Goal: Task Accomplishment & Management: Manage account settings

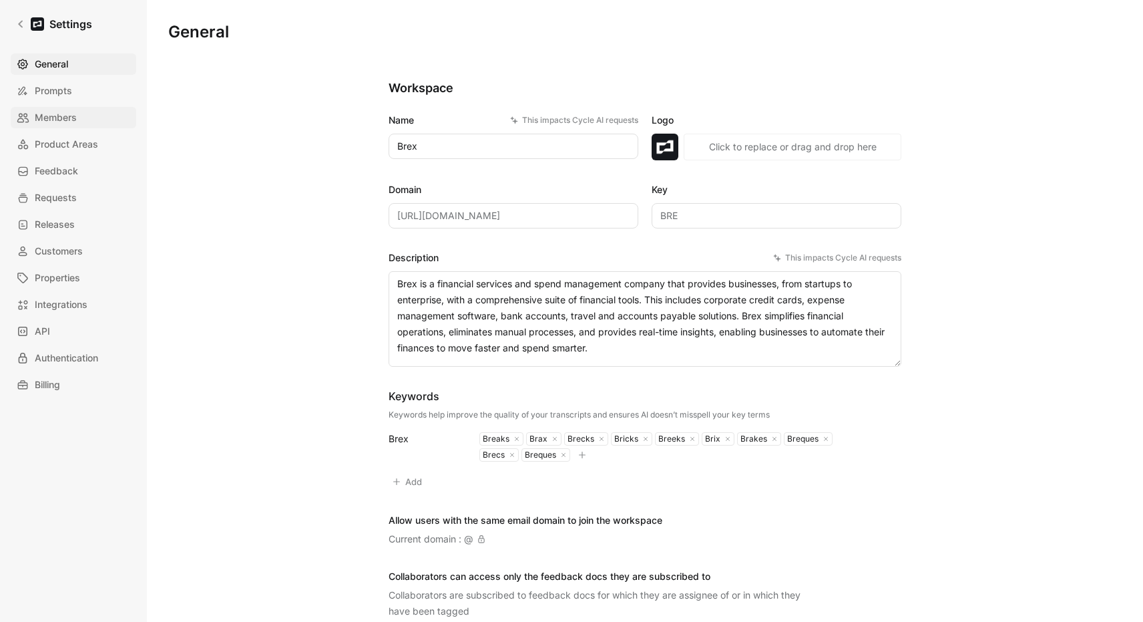
click at [50, 122] on span "Members" at bounding box center [56, 117] width 42 height 16
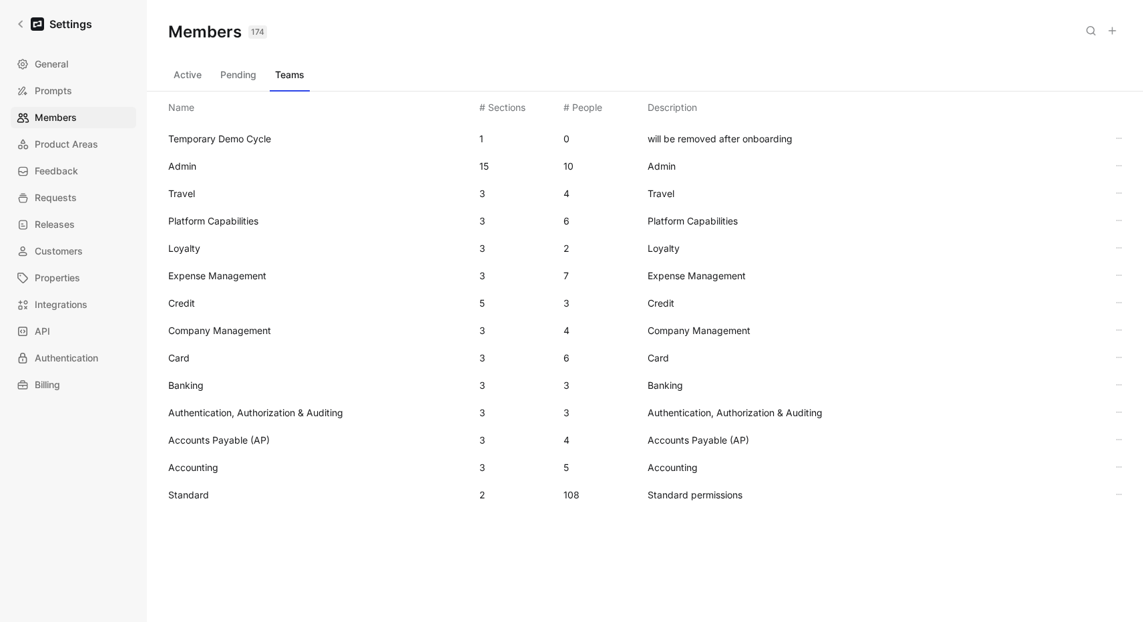
click at [283, 77] on button "Teams" at bounding box center [290, 74] width 40 height 21
click at [188, 192] on span "Travel" at bounding box center [181, 193] width 27 height 11
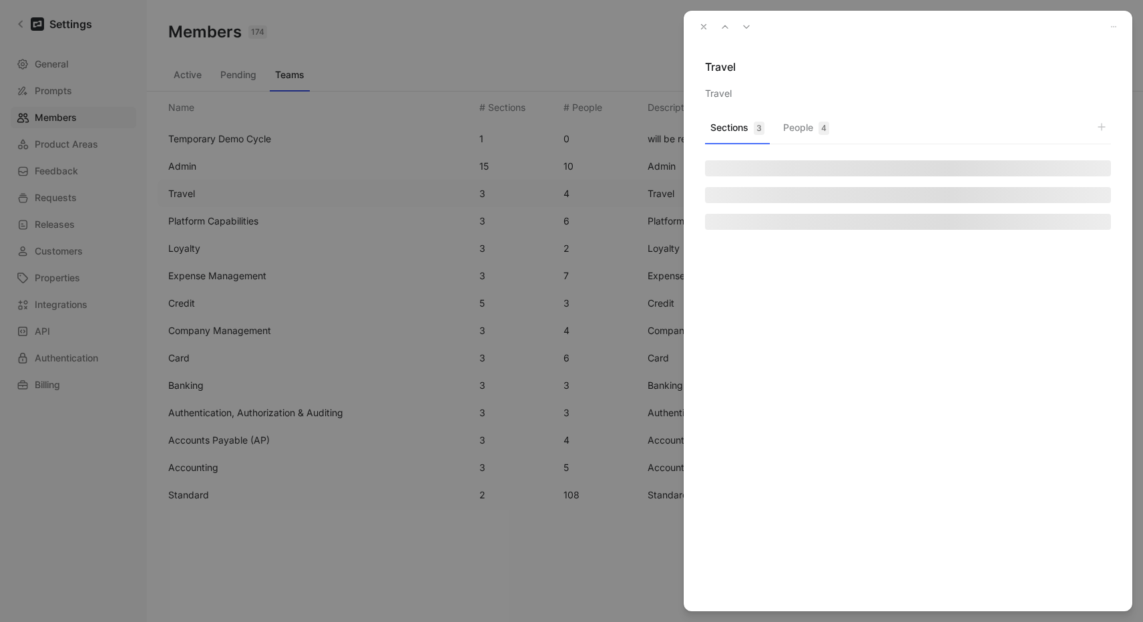
click at [810, 126] on button "People 4" at bounding box center [806, 131] width 57 height 26
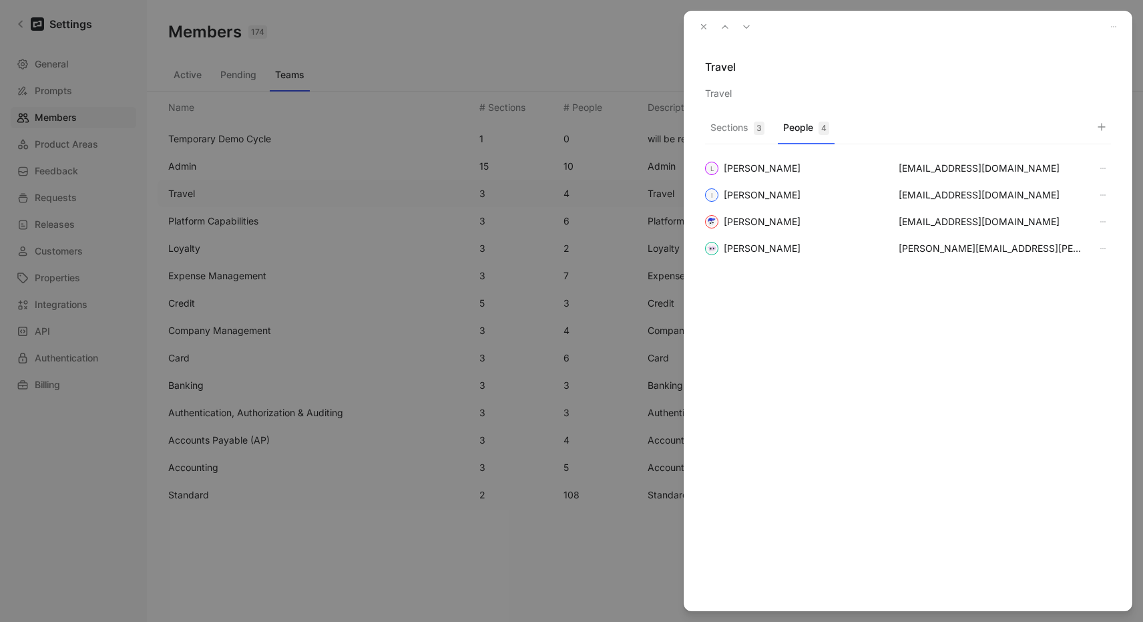
click at [1106, 129] on icon "button" at bounding box center [1101, 127] width 11 height 11
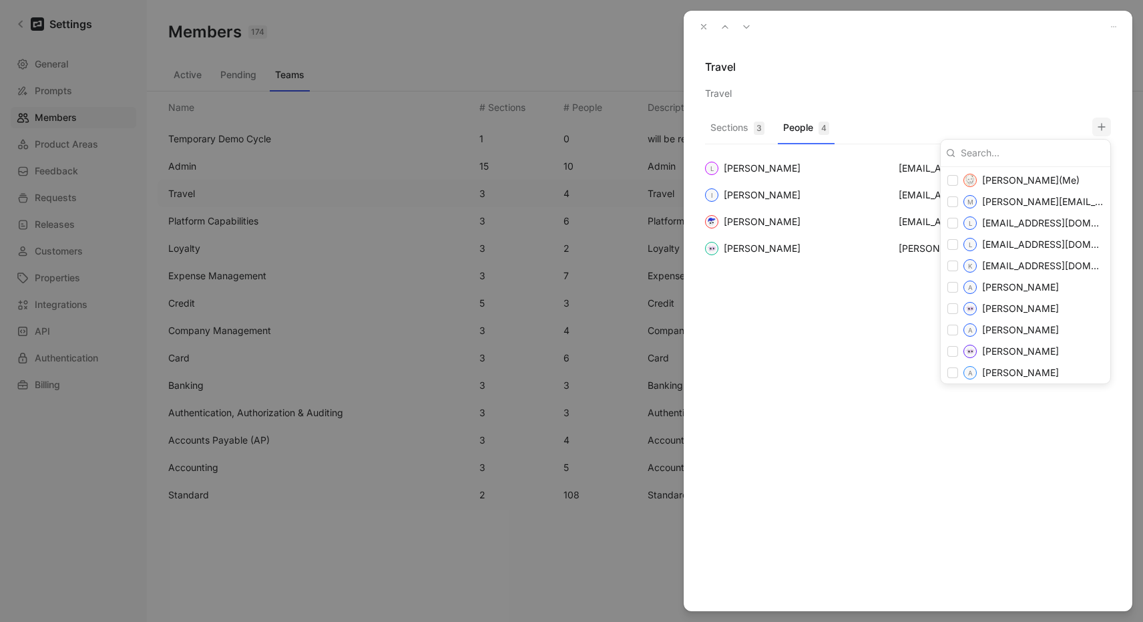
click at [1018, 102] on div at bounding box center [571, 311] width 1143 height 622
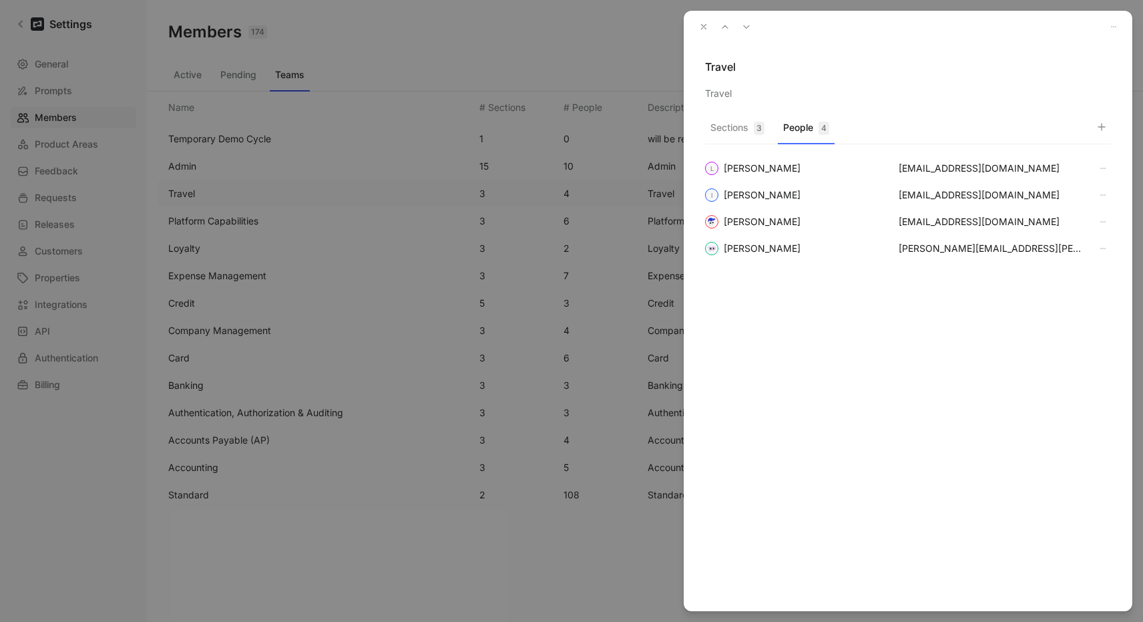
click at [702, 19] on button "button" at bounding box center [703, 26] width 19 height 19
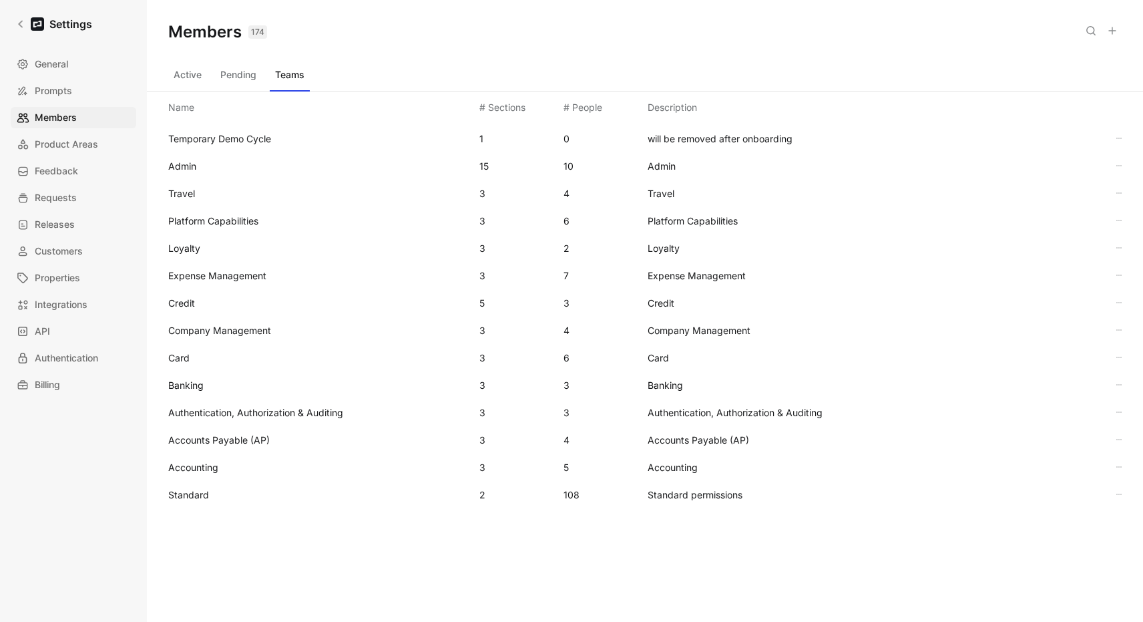
click at [194, 199] on span "Travel" at bounding box center [318, 194] width 300 height 16
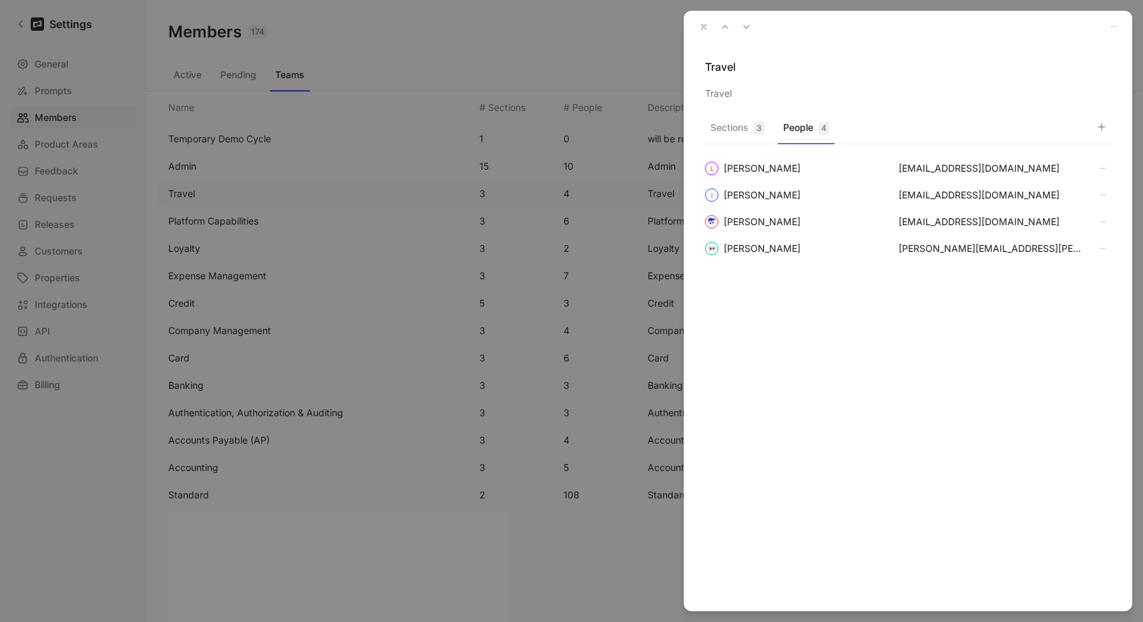
click at [819, 124] on div "4" at bounding box center [824, 128] width 11 height 13
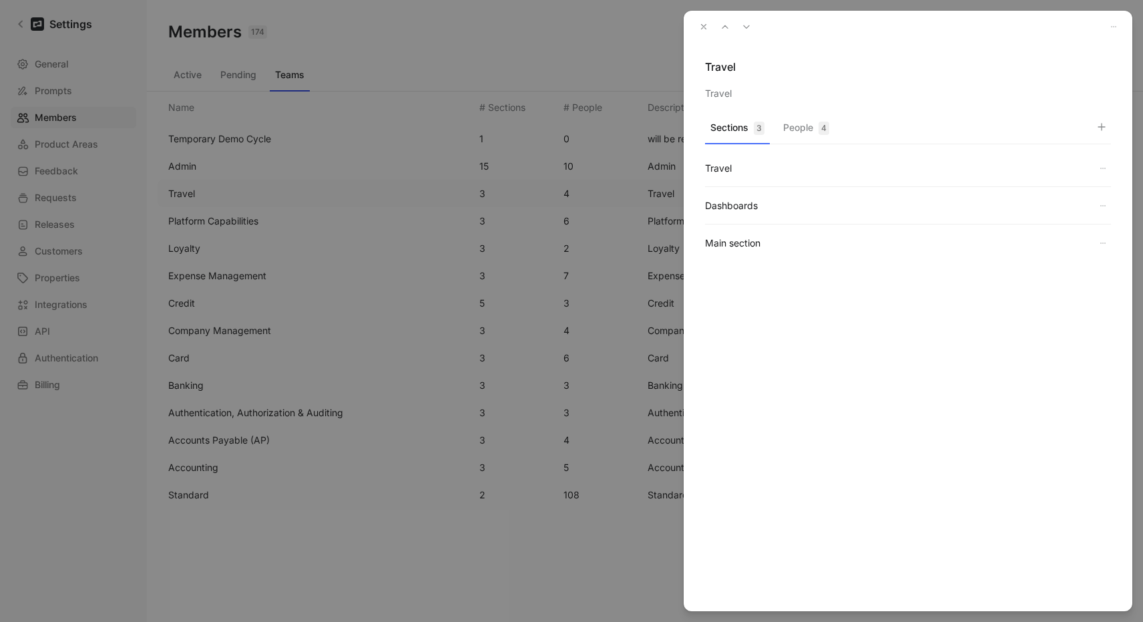
click at [748, 132] on button "Sections 3" at bounding box center [737, 131] width 65 height 26
click at [696, 24] on button "button" at bounding box center [703, 26] width 19 height 19
